Goal: Check status: Check status

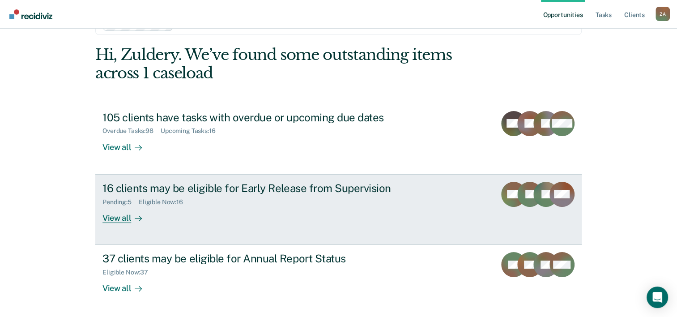
scroll to position [45, 0]
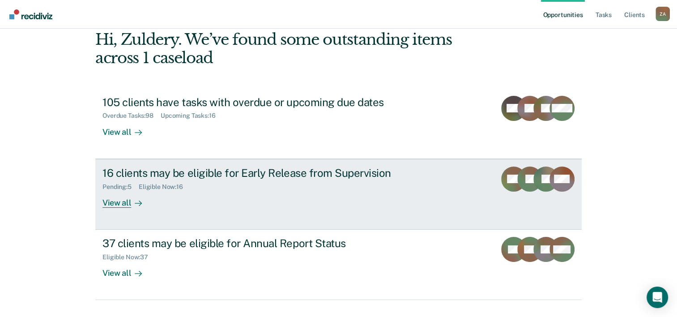
click at [111, 189] on div "Pending : 5" at bounding box center [120, 187] width 36 height 8
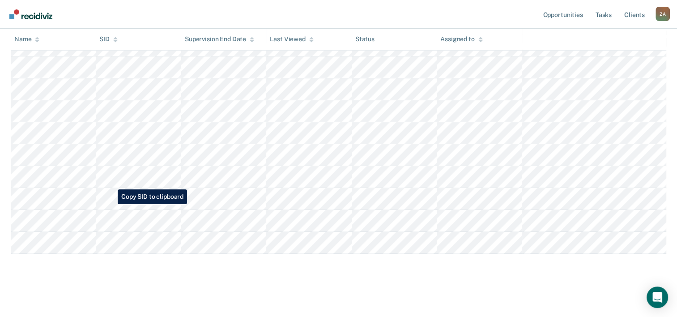
scroll to position [283, 0]
